Goal: Information Seeking & Learning: Find specific fact

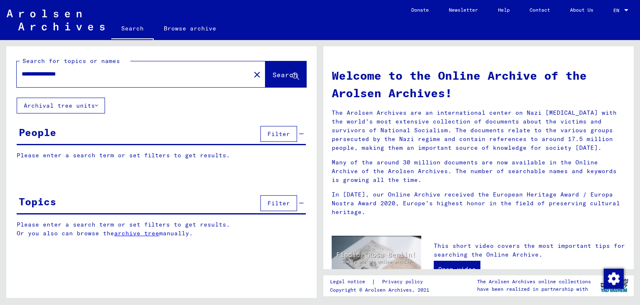
type input "**********"
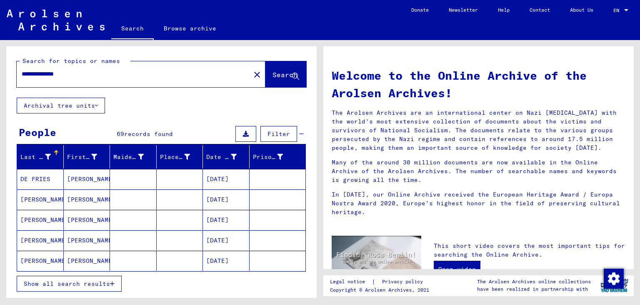
click at [86, 283] on span "Show all search results" at bounding box center [67, 283] width 86 height 7
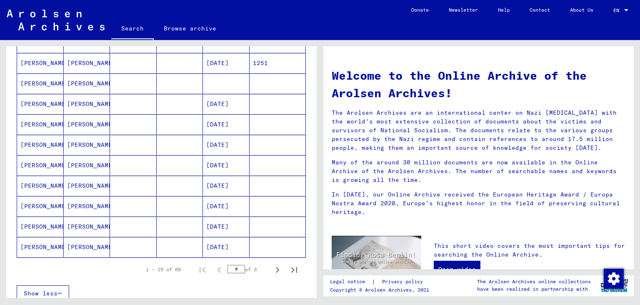
scroll to position [460, 0]
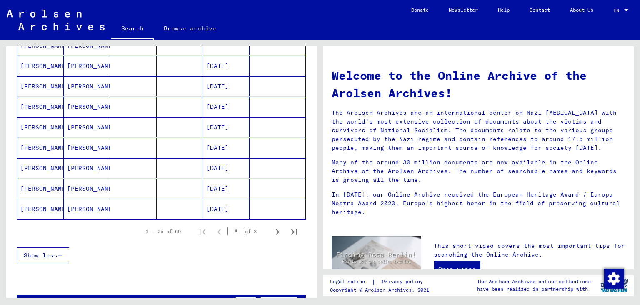
click at [226, 206] on mat-cell "[DATE]" at bounding box center [226, 209] width 47 height 20
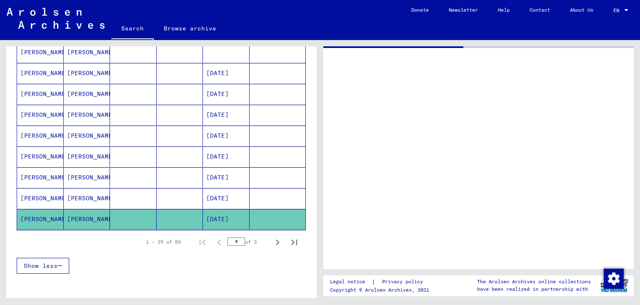
scroll to position [465, 0]
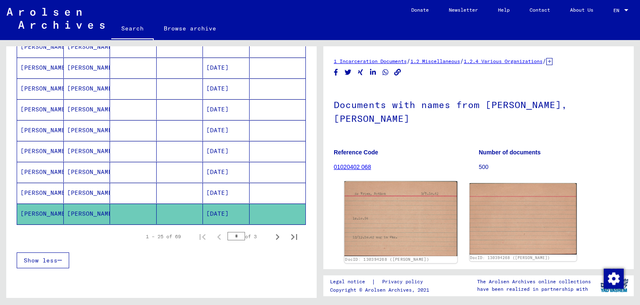
click at [414, 201] on img at bounding box center [400, 218] width 112 height 75
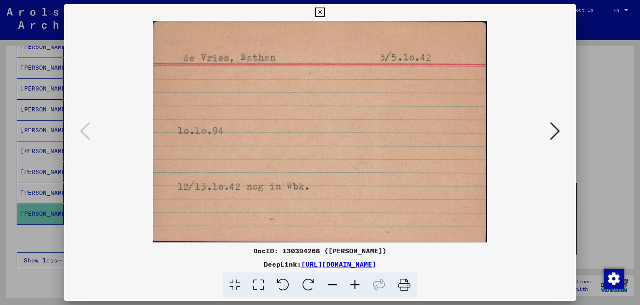
click at [324, 13] on icon at bounding box center [320, 12] width 10 height 10
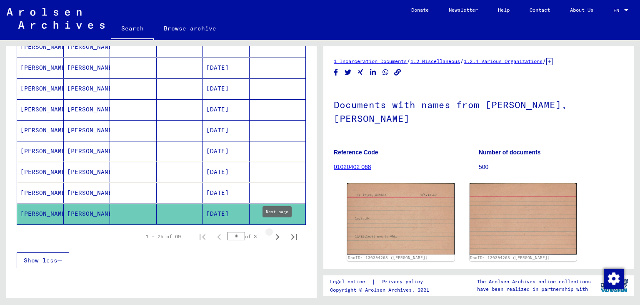
click at [278, 231] on icon "Next page" at bounding box center [278, 237] width 12 height 12
type input "*"
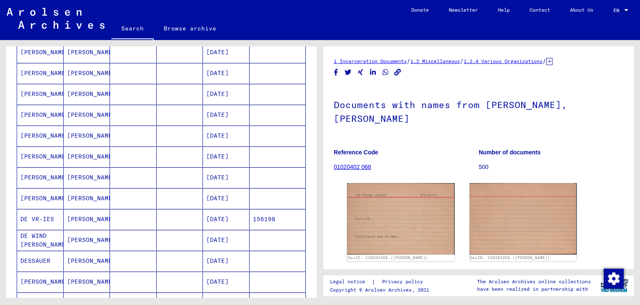
scroll to position [97, 0]
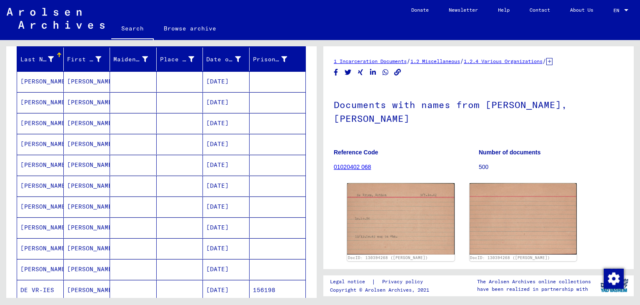
click at [225, 78] on mat-cell "[DATE]" at bounding box center [226, 81] width 47 height 20
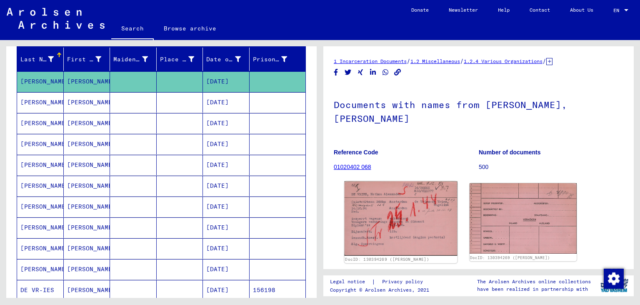
click at [407, 210] on img at bounding box center [400, 218] width 112 height 75
